Goal: Information Seeking & Learning: Learn about a topic

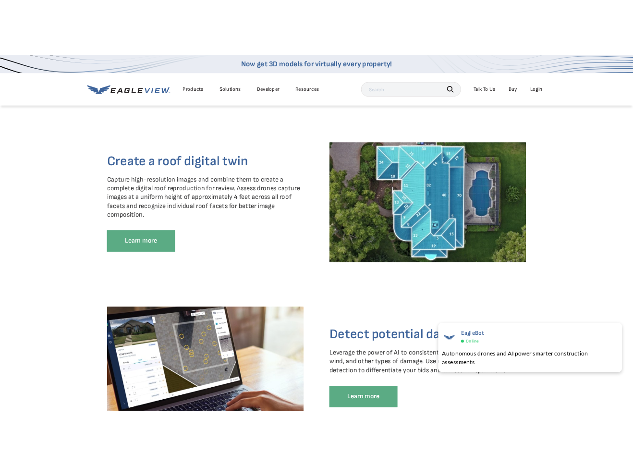
scroll to position [1050, 0]
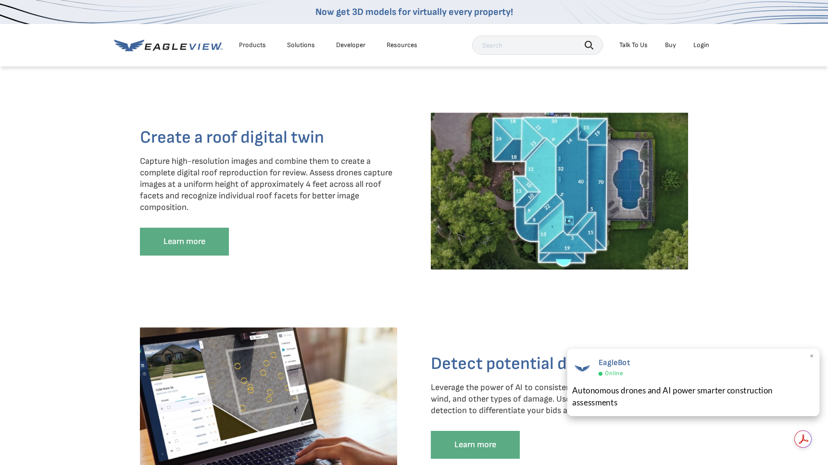
click at [807, 355] on div "EagleBot Online Autonomous drones and AI power smarter construction assessments…" at bounding box center [693, 383] width 252 height 68
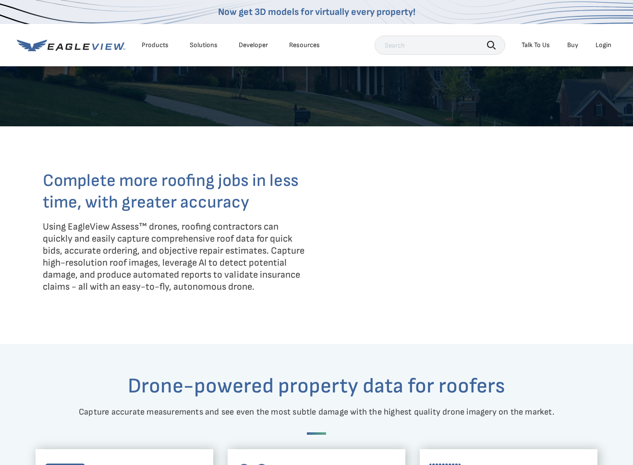
scroll to position [298, 0]
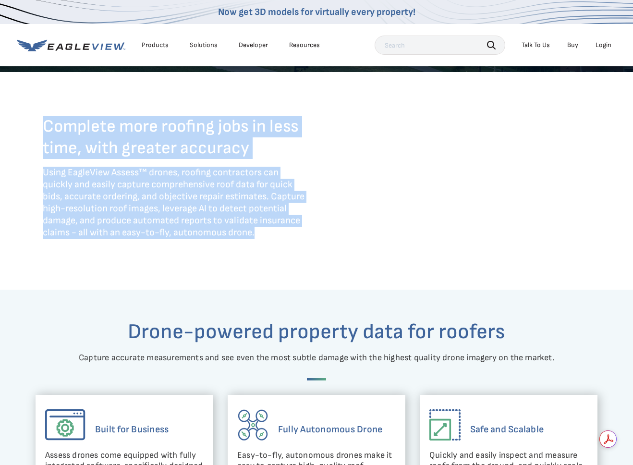
drag, startPoint x: 42, startPoint y: 122, endPoint x: 295, endPoint y: 246, distance: 281.3
click at [295, 246] on div "Complete more roofing jobs in less time, with greater accuracy Using EagleView …" at bounding box center [176, 191] width 267 height 150
copy div "Complete more roofing jobs in less time, with greater accuracy Using EagleView …"
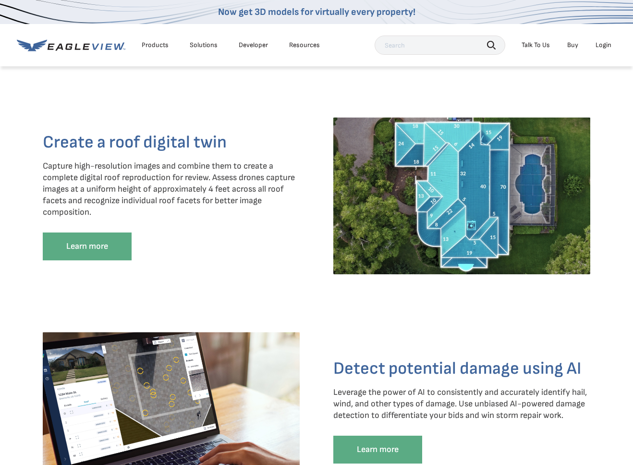
scroll to position [1051, 0]
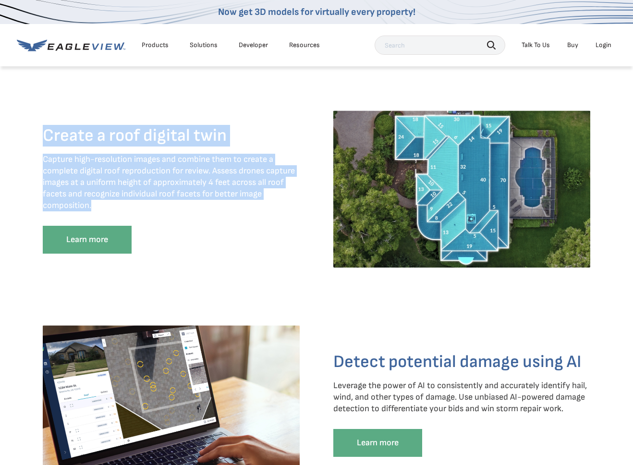
drag, startPoint x: 40, startPoint y: 145, endPoint x: 237, endPoint y: 222, distance: 212.1
click at [237, 222] on div "Create a roof digital twin Capture high-resolution images and combine them to c…" at bounding box center [317, 194] width 562 height 167
copy div "Create a roof digital twin Capture high-resolution images and combine them to c…"
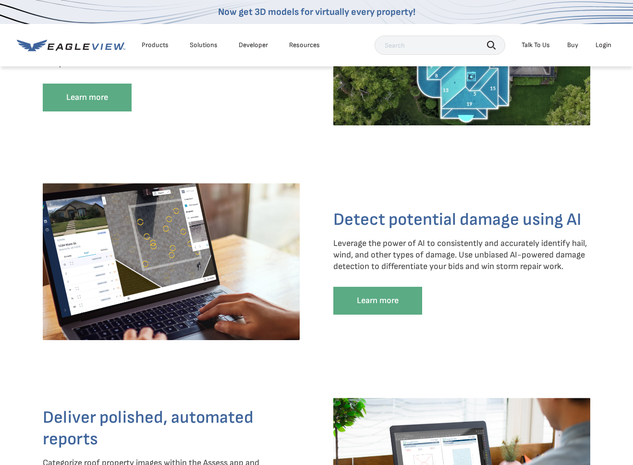
drag, startPoint x: 333, startPoint y: 233, endPoint x: 528, endPoint y: 268, distance: 197.8
click at [528, 268] on div "Detect potential damage using AI Leverage the power of AI to consistently and a…" at bounding box center [462, 266] width 257 height 115
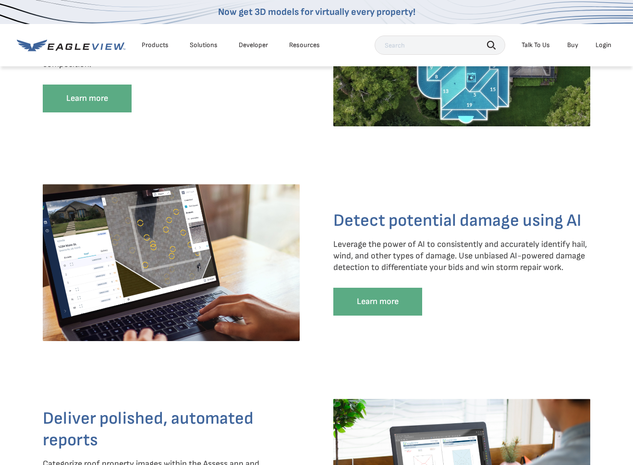
drag, startPoint x: 563, startPoint y: 282, endPoint x: 579, endPoint y: 278, distance: 15.7
click at [571, 273] on p "Leverage the power of AI to consistently and accurately identify hail, wind, an…" at bounding box center [462, 256] width 257 height 35
click at [574, 273] on p "Leverage the power of AI to consistently and accurately identify hail, wind, an…" at bounding box center [462, 256] width 257 height 35
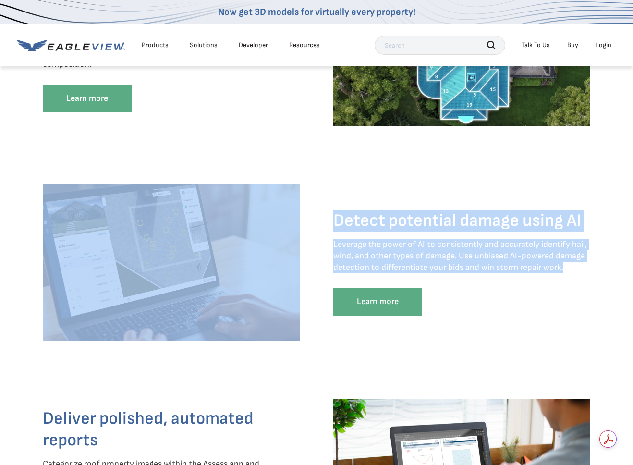
drag, startPoint x: 571, startPoint y: 280, endPoint x: 314, endPoint y: 230, distance: 261.8
click at [314, 230] on div "Detect potential damage using AI Leverage the power of AI to consistently and a…" at bounding box center [317, 267] width 562 height 167
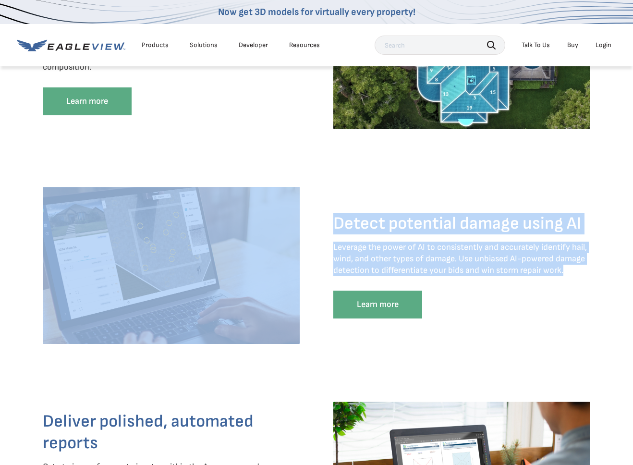
copy div "Detect potential damage using AI Leverage the power of AI to consistently and a…"
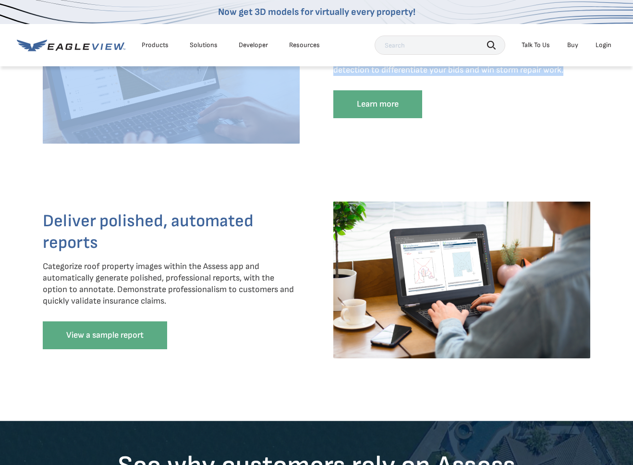
scroll to position [1391, 0]
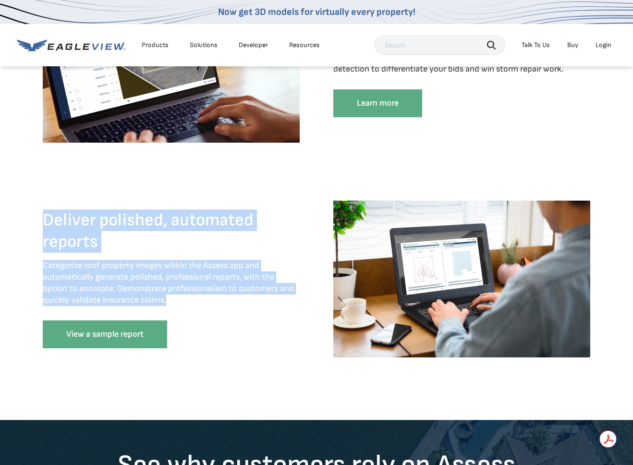
drag, startPoint x: 195, startPoint y: 315, endPoint x: 38, endPoint y: 235, distance: 176.4
click at [38, 235] on div "Deliver polished, automated reports Categorize roof property images within the …" at bounding box center [317, 283] width 562 height 167
copy div "Deliver polished, automated reports Categorize roof property images within the …"
